Goal: Navigation & Orientation: Find specific page/section

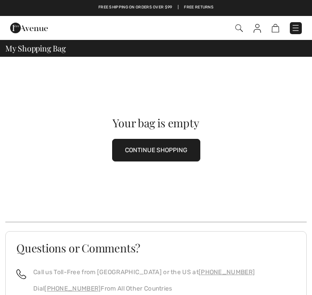
click at [258, 31] on img at bounding box center [258, 28] width 8 height 9
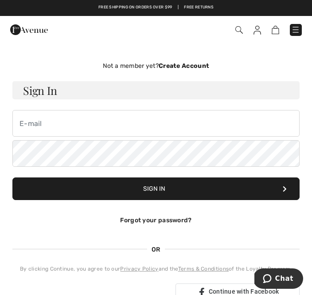
click at [241, 30] on img at bounding box center [239, 30] width 8 height 8
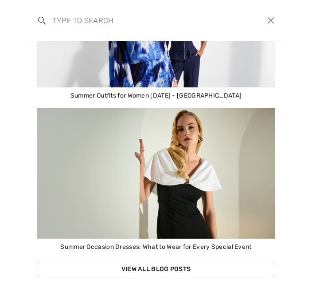
scroll to position [775, 0]
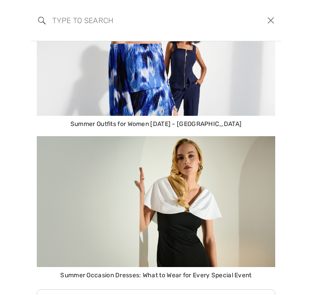
click at [189, 294] on link "View All Blog Posts" at bounding box center [156, 297] width 239 height 16
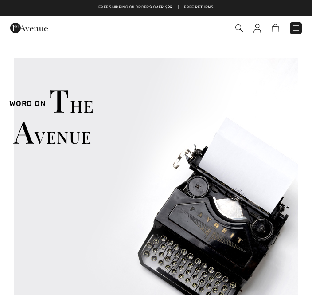
checkbox input "true"
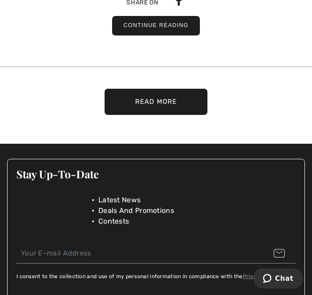
scroll to position [2011, 0]
